Goal: Task Accomplishment & Management: Manage account settings

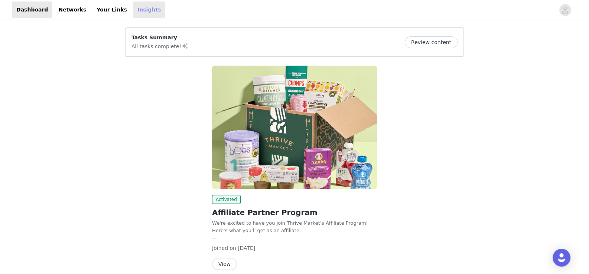
click at [133, 8] on link "Insights" at bounding box center [149, 9] width 32 height 17
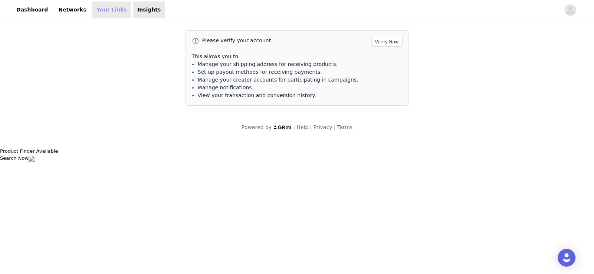
click at [105, 11] on link "Your Links" at bounding box center [111, 9] width 39 height 17
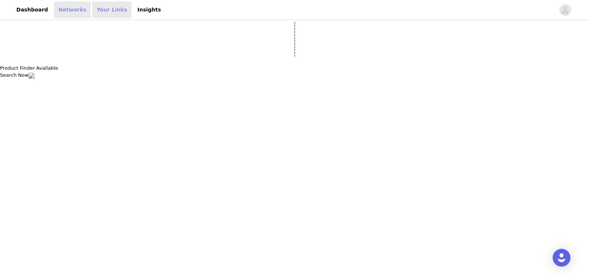
select select "12"
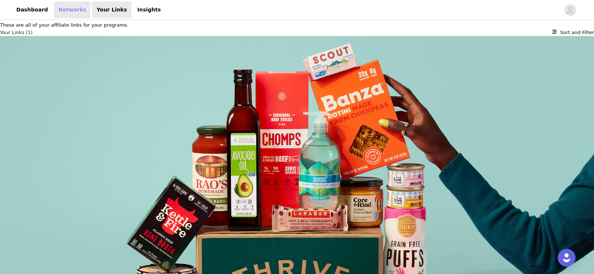
click at [66, 10] on link "Networks" at bounding box center [72, 9] width 37 height 17
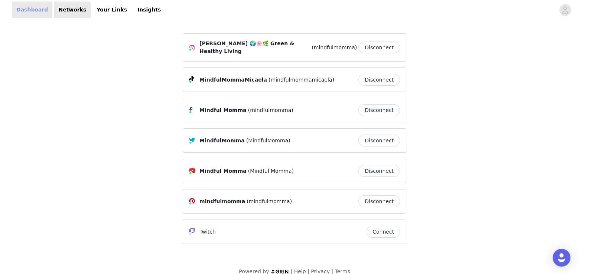
click at [41, 9] on link "Dashboard" at bounding box center [32, 9] width 40 height 17
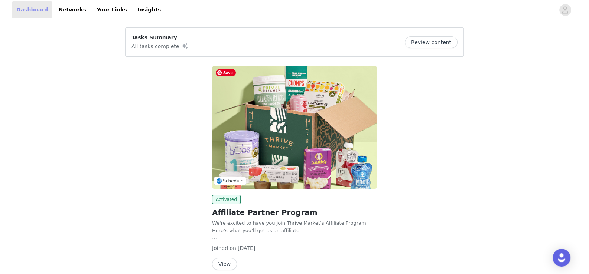
scroll to position [33, 0]
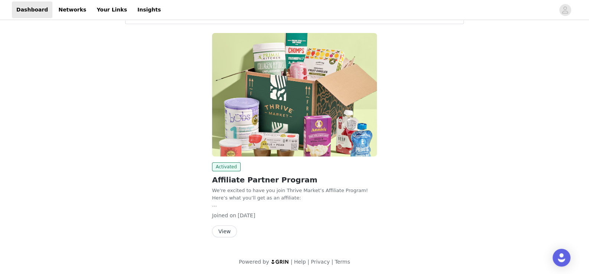
click at [223, 233] on button "View" at bounding box center [224, 232] width 25 height 12
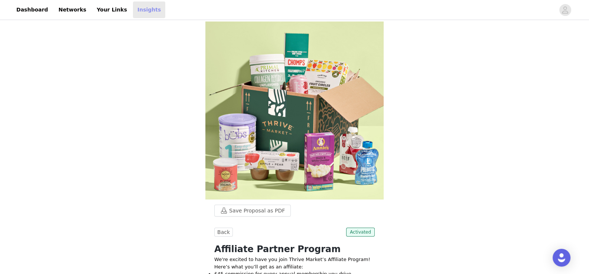
click at [137, 8] on link "Insights" at bounding box center [149, 9] width 32 height 17
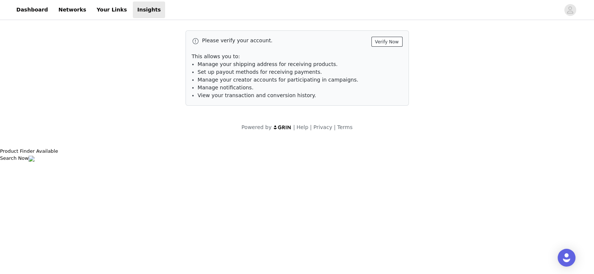
click at [385, 39] on button "Verify Now" at bounding box center [387, 42] width 31 height 10
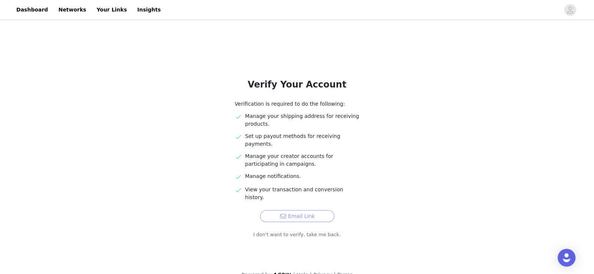
click at [318, 210] on button "Email Link" at bounding box center [297, 216] width 74 height 12
